Goal: Task Accomplishment & Management: Complete application form

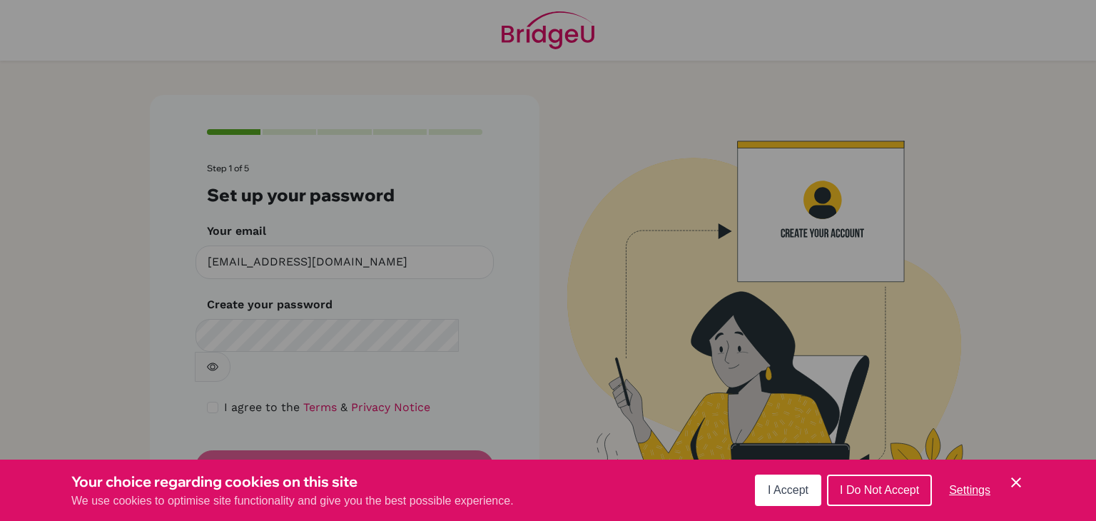
click at [800, 489] on span "I Accept" at bounding box center [788, 490] width 41 height 12
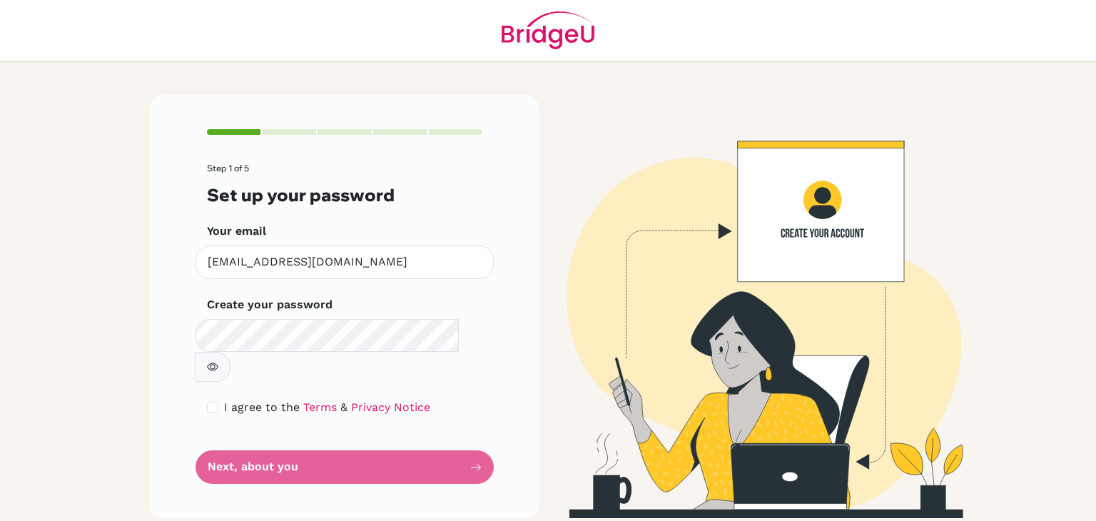
click at [445, 300] on div "Create your password Make sure it's at least 6 characters" at bounding box center [344, 339] width 275 height 86
click at [431, 355] on form "Step 1 of 5 Set up your password Your email [EMAIL_ADDRESS][DOMAIN_NAME] Invali…" at bounding box center [344, 323] width 275 height 320
click at [218, 361] on icon "button" at bounding box center [212, 366] width 11 height 11
click at [217, 362] on icon "button" at bounding box center [212, 366] width 10 height 9
click at [390, 452] on form "Step 1 of 5 Set up your password Your email [EMAIL_ADDRESS][DOMAIN_NAME] Invali…" at bounding box center [344, 323] width 275 height 320
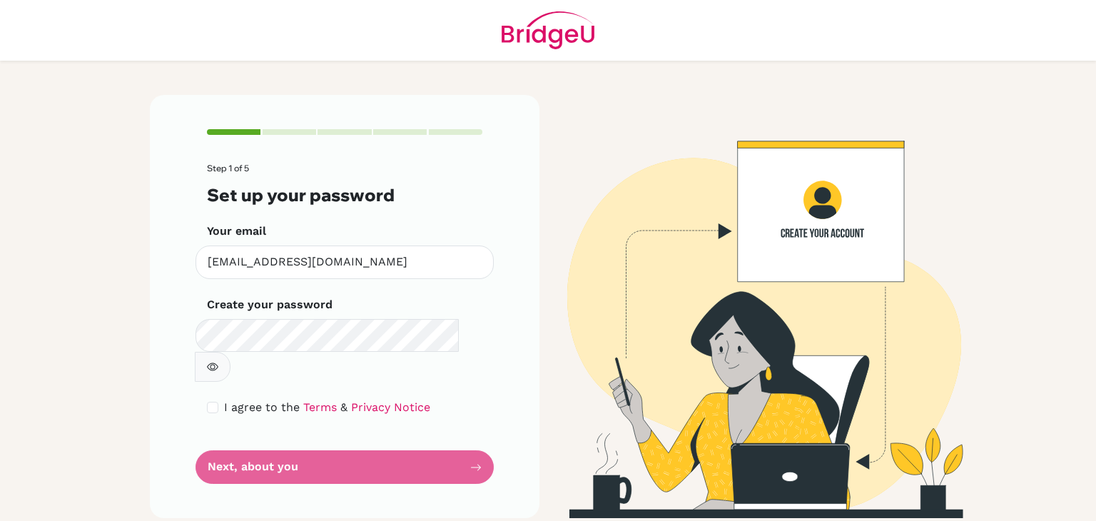
click at [220, 399] on div "I agree to the Terms & Privacy Notice" at bounding box center [344, 407] width 275 height 17
click at [215, 402] on input "checkbox" at bounding box center [212, 407] width 11 height 11
checkbox input "true"
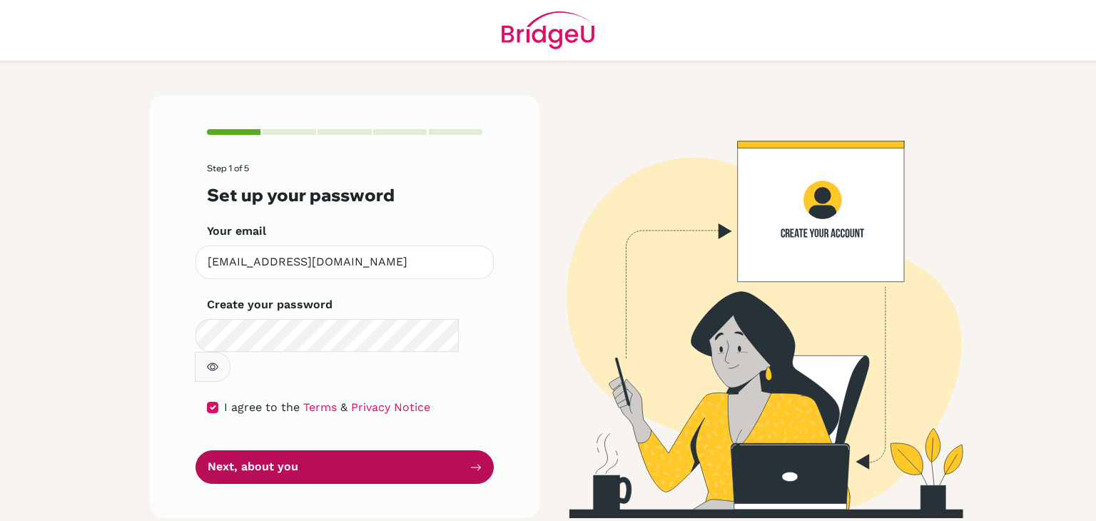
click at [269, 450] on button "Next, about you" at bounding box center [344, 467] width 298 height 34
